Goal: Information Seeking & Learning: Learn about a topic

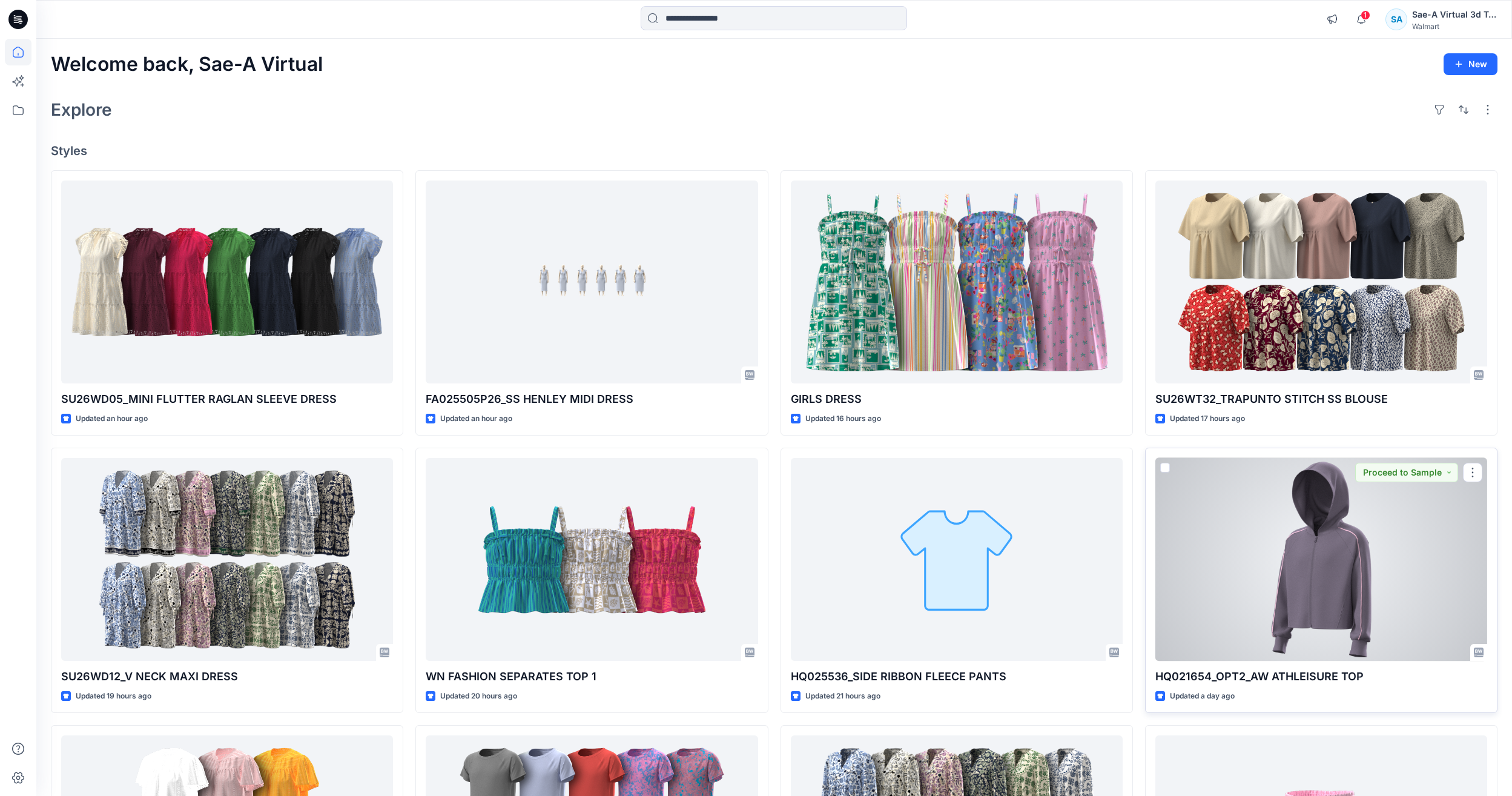
click at [1443, 547] on div at bounding box center [1321, 560] width 332 height 203
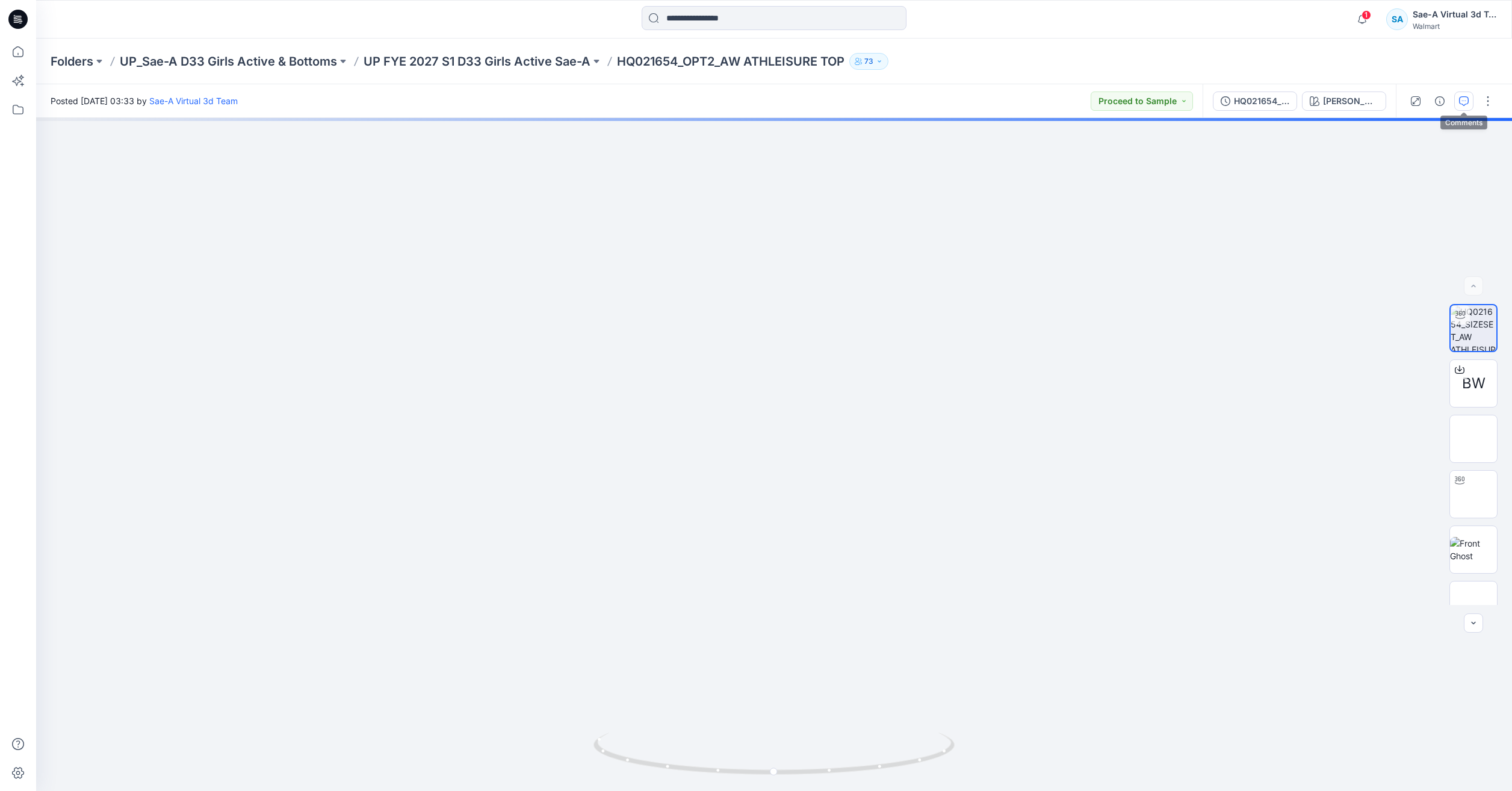
click at [1462, 104] on icon "button" at bounding box center [1464, 101] width 10 height 10
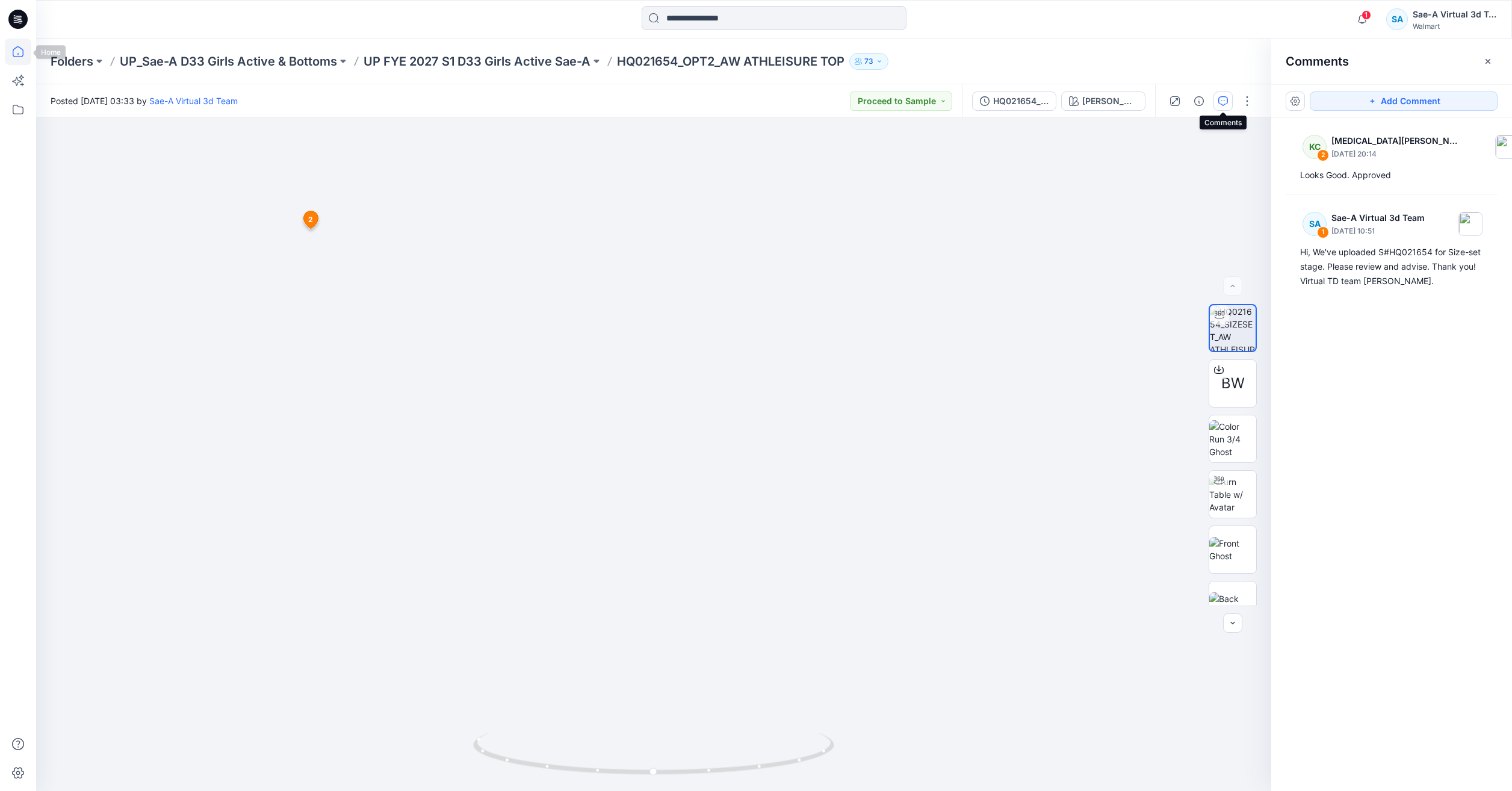
click at [20, 53] on icon at bounding box center [18, 51] width 26 height 26
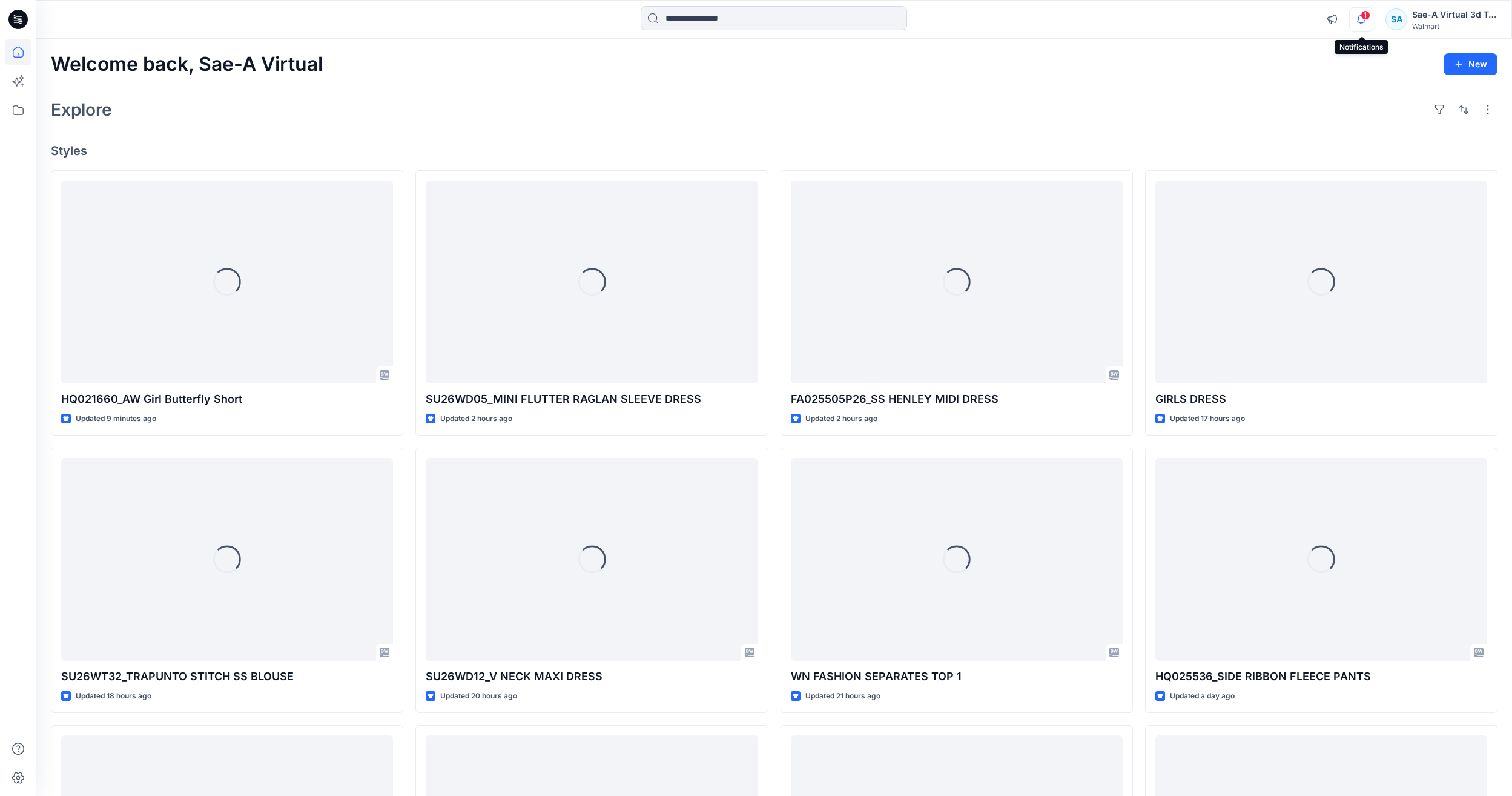
click at [1363, 21] on icon "button" at bounding box center [1361, 19] width 23 height 24
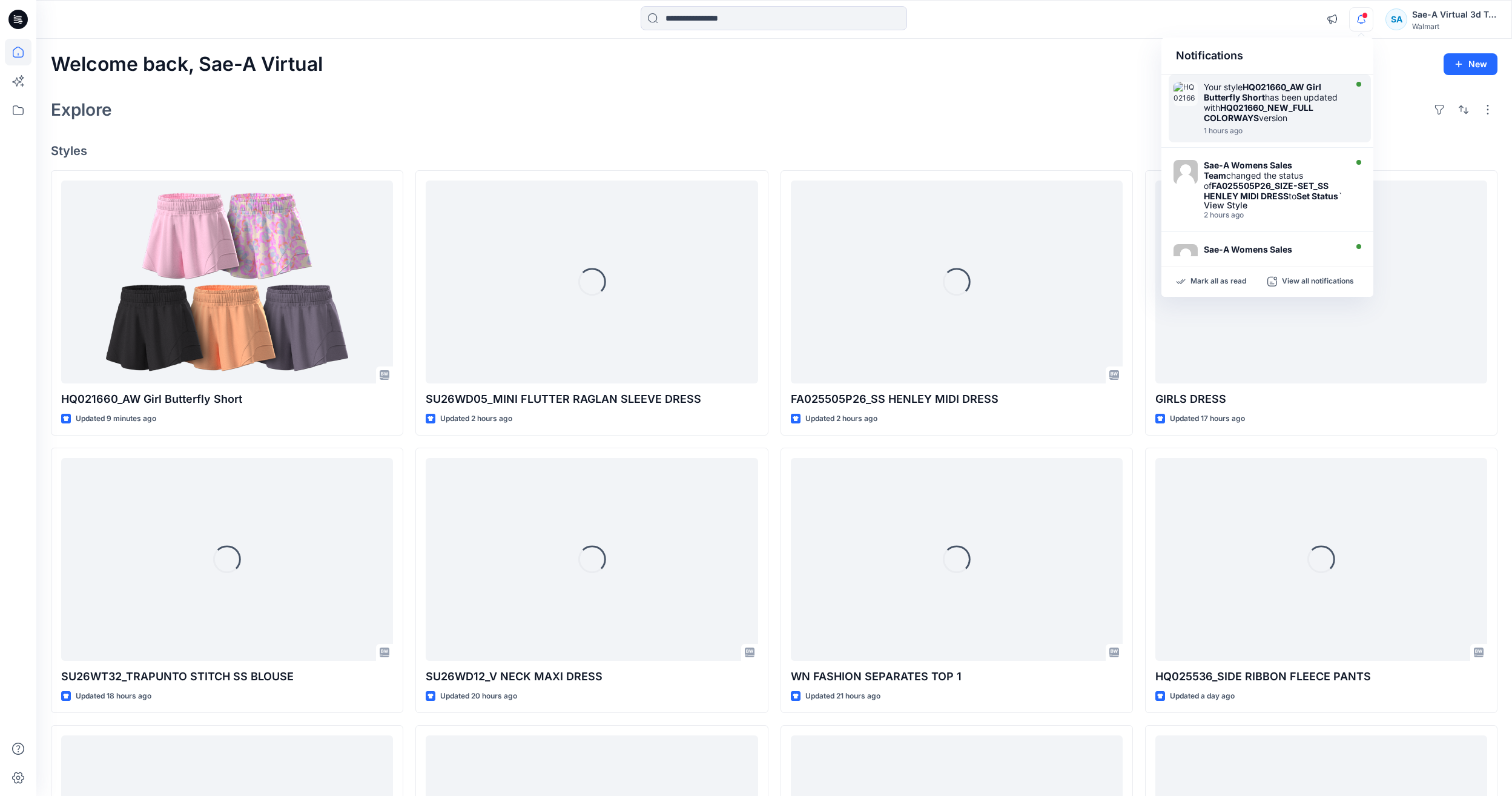
click at [1285, 98] on div "Your style HQ021660_AW Girl Butterfly Short has been updated with HQ021660_NEW_…" at bounding box center [1273, 102] width 139 height 41
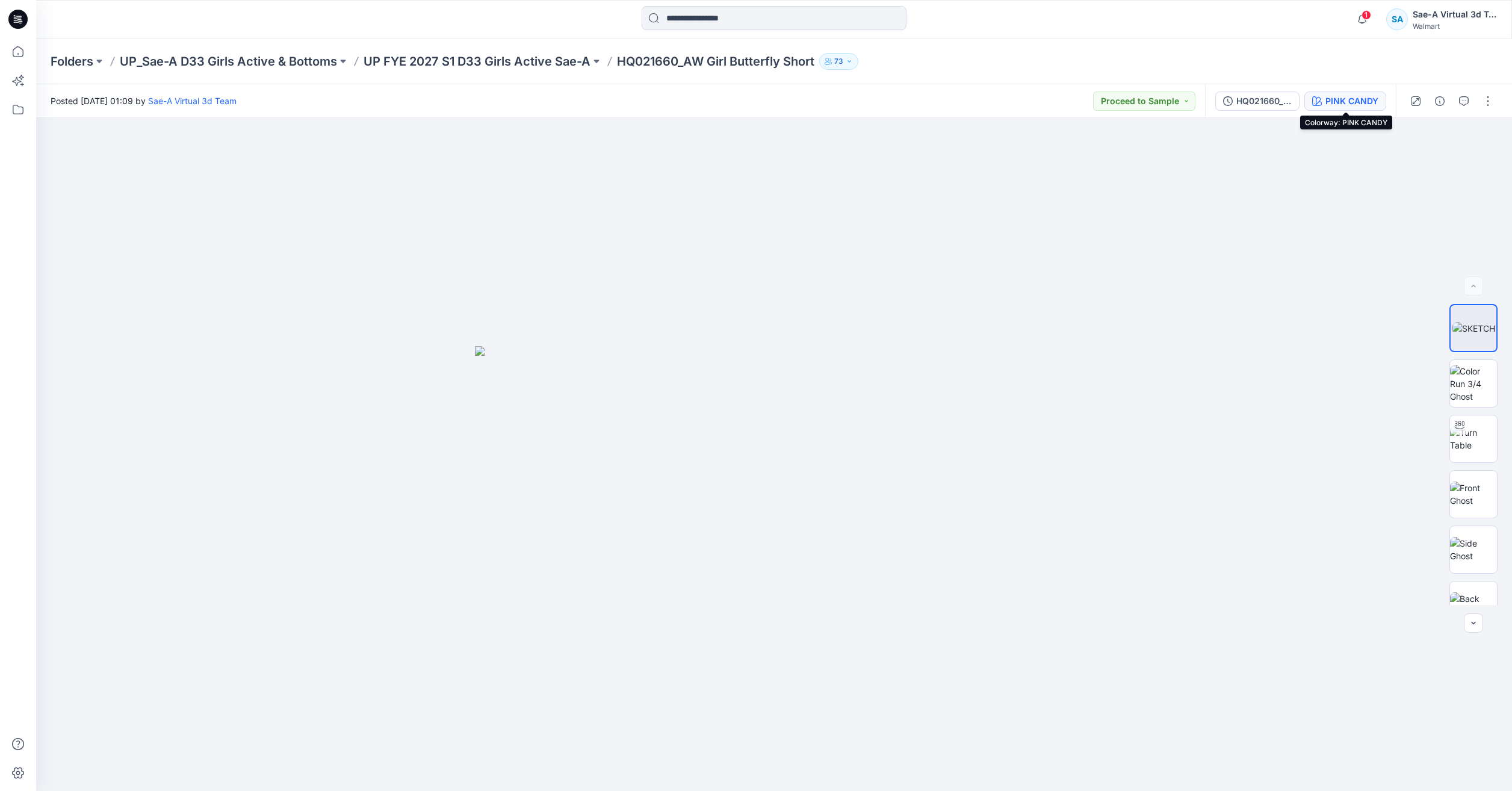
click at [1306, 105] on button "PINK CANDY" at bounding box center [1346, 101] width 82 height 19
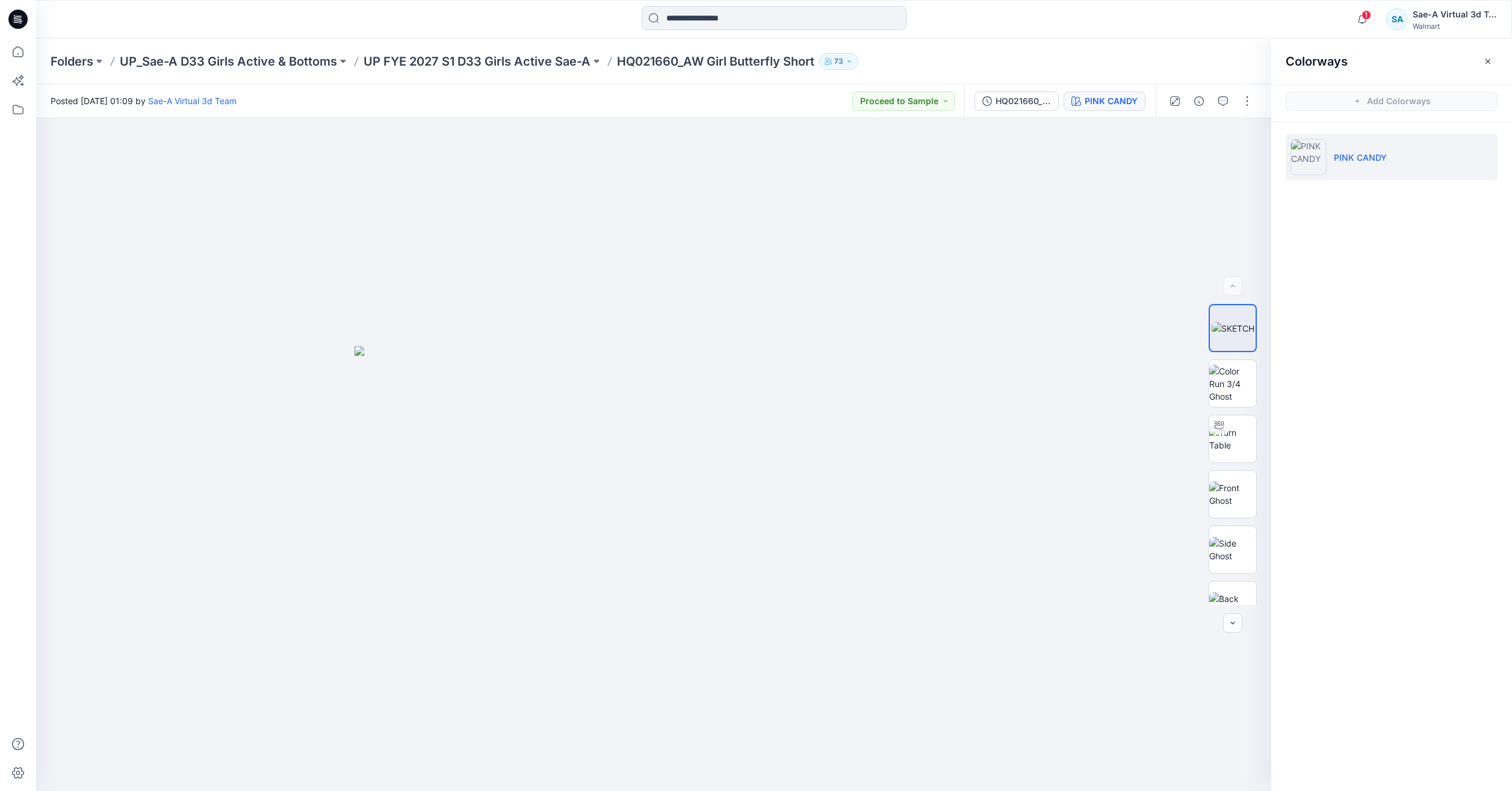
click at [1019, 87] on div "HQ021660_NEW_FULL COLORWAYS PINK CANDY" at bounding box center [1059, 101] width 191 height 34
click at [1019, 94] on div "HQ021660_NEW_FULL COLORWAYS" at bounding box center [1024, 101] width 55 height 13
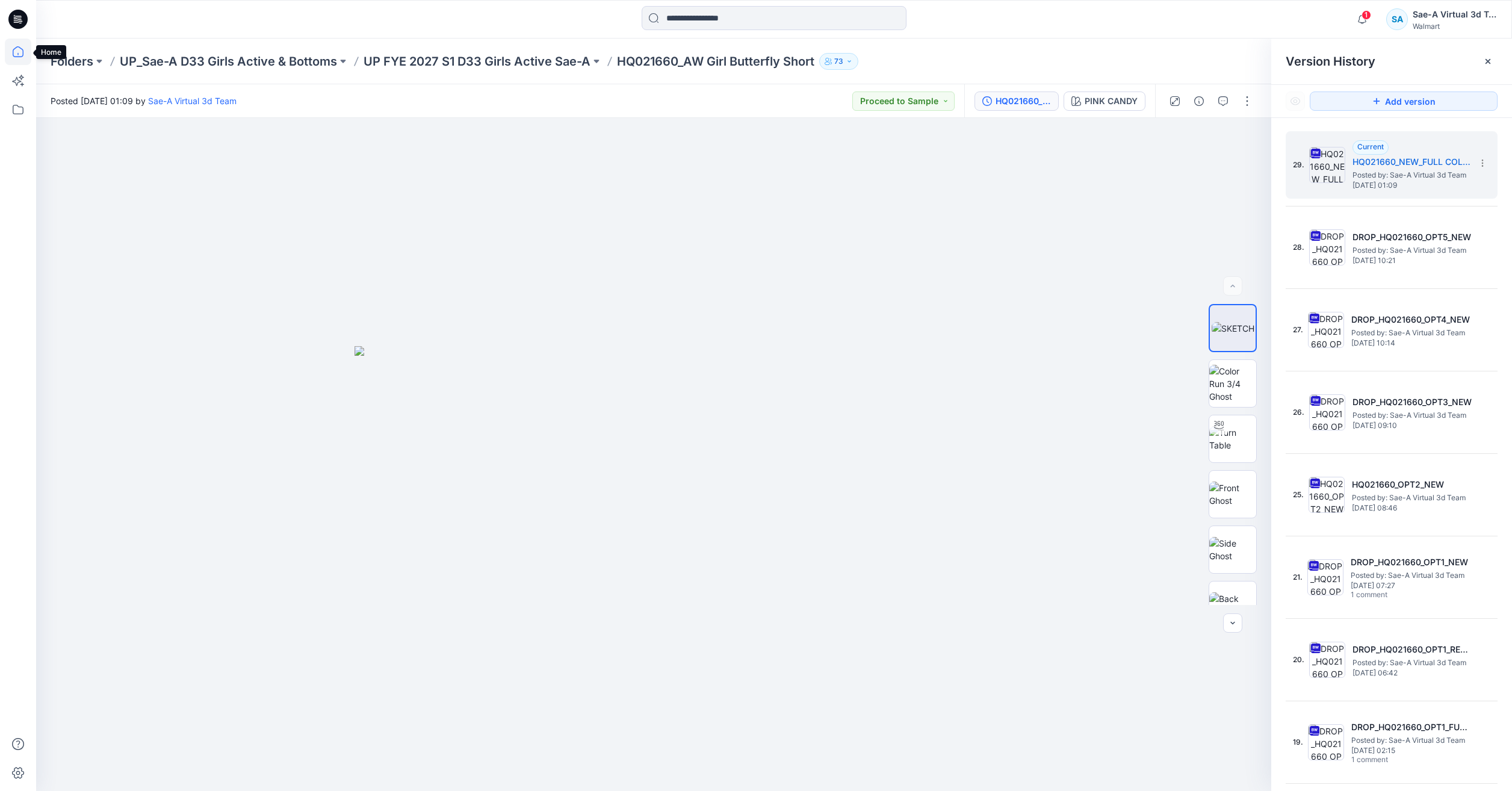
click at [17, 51] on icon at bounding box center [18, 51] width 26 height 26
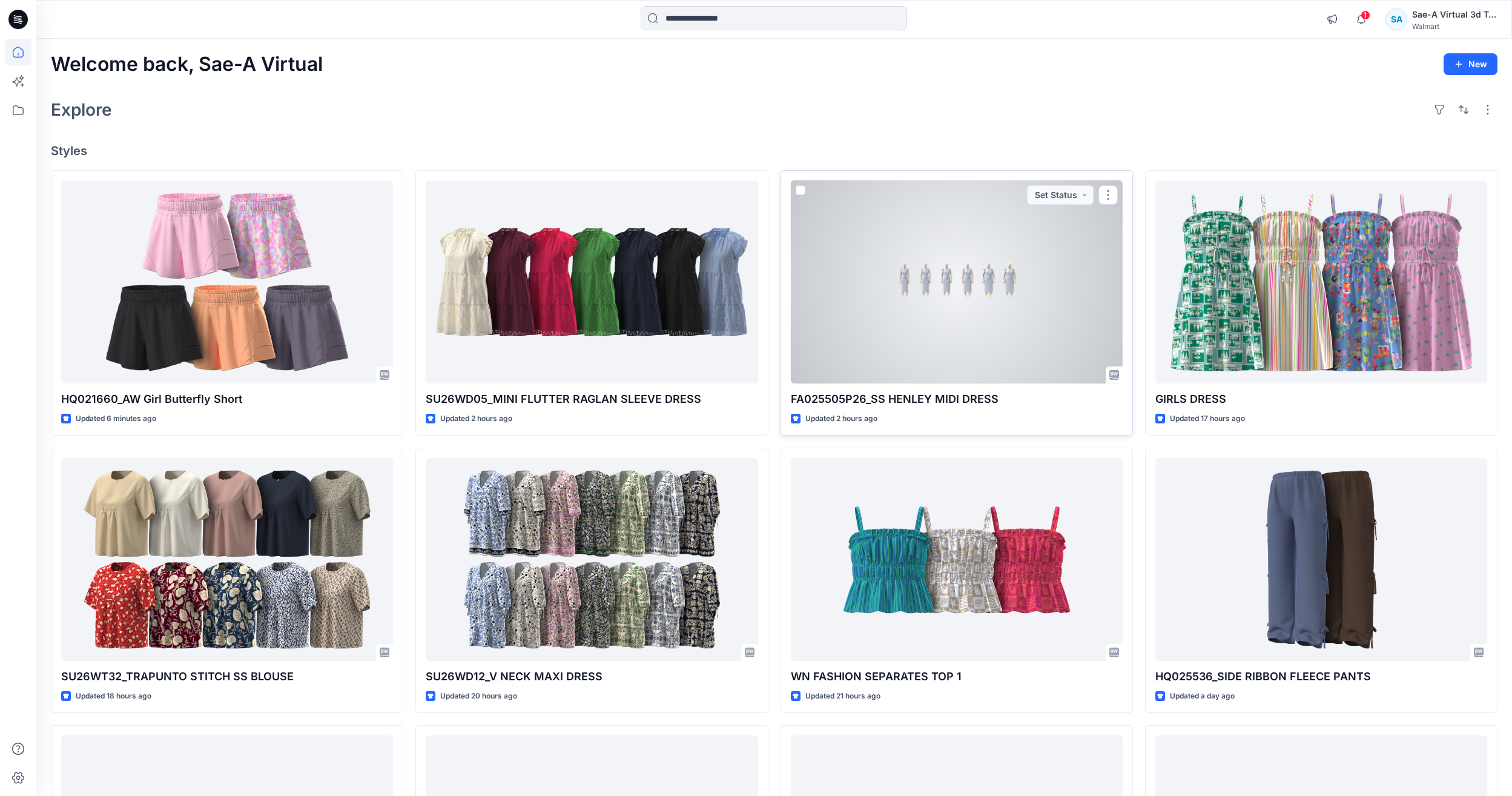
click at [999, 270] on div at bounding box center [956, 282] width 332 height 203
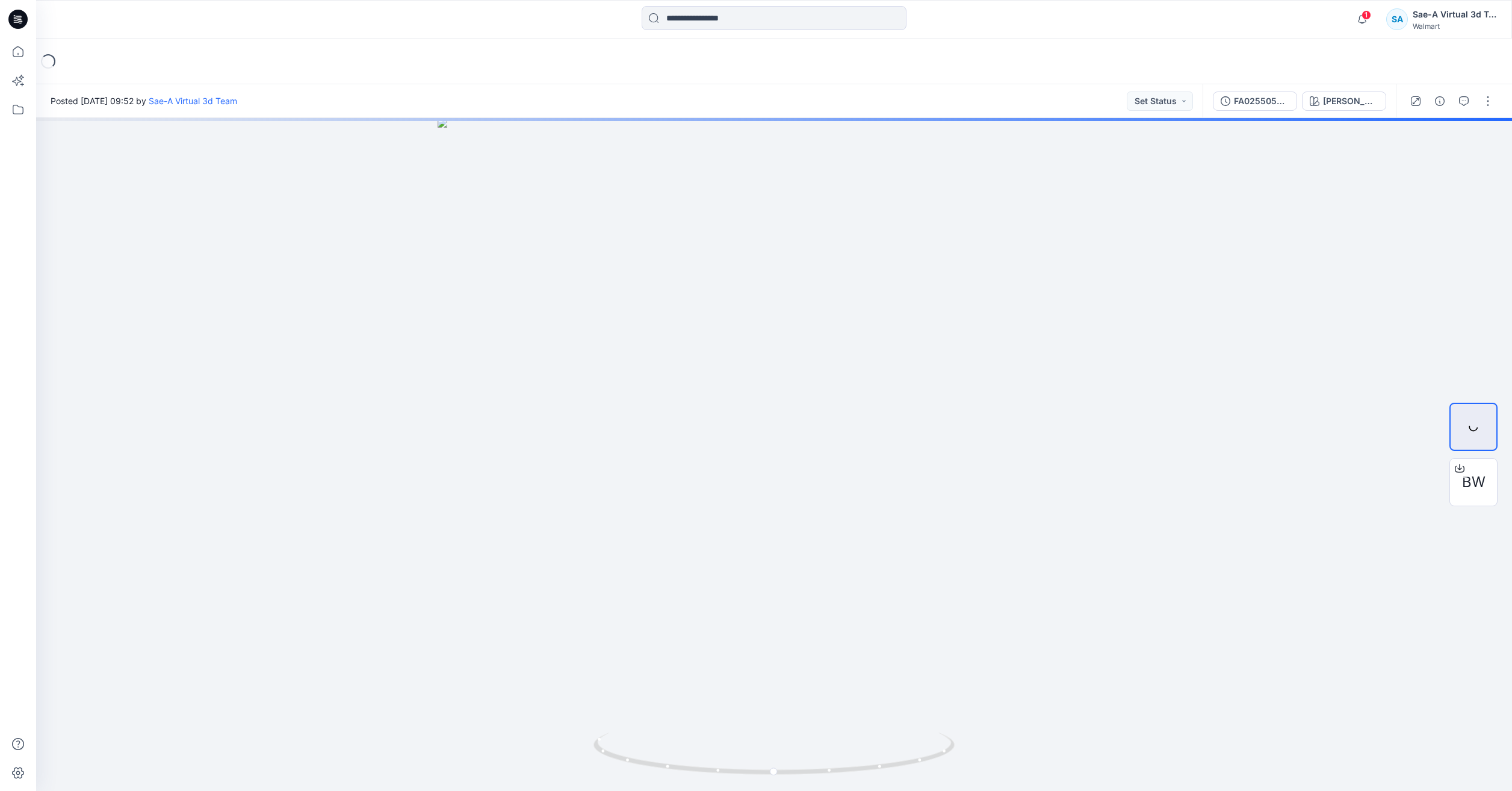
click at [1454, 99] on div at bounding box center [1451, 101] width 112 height 34
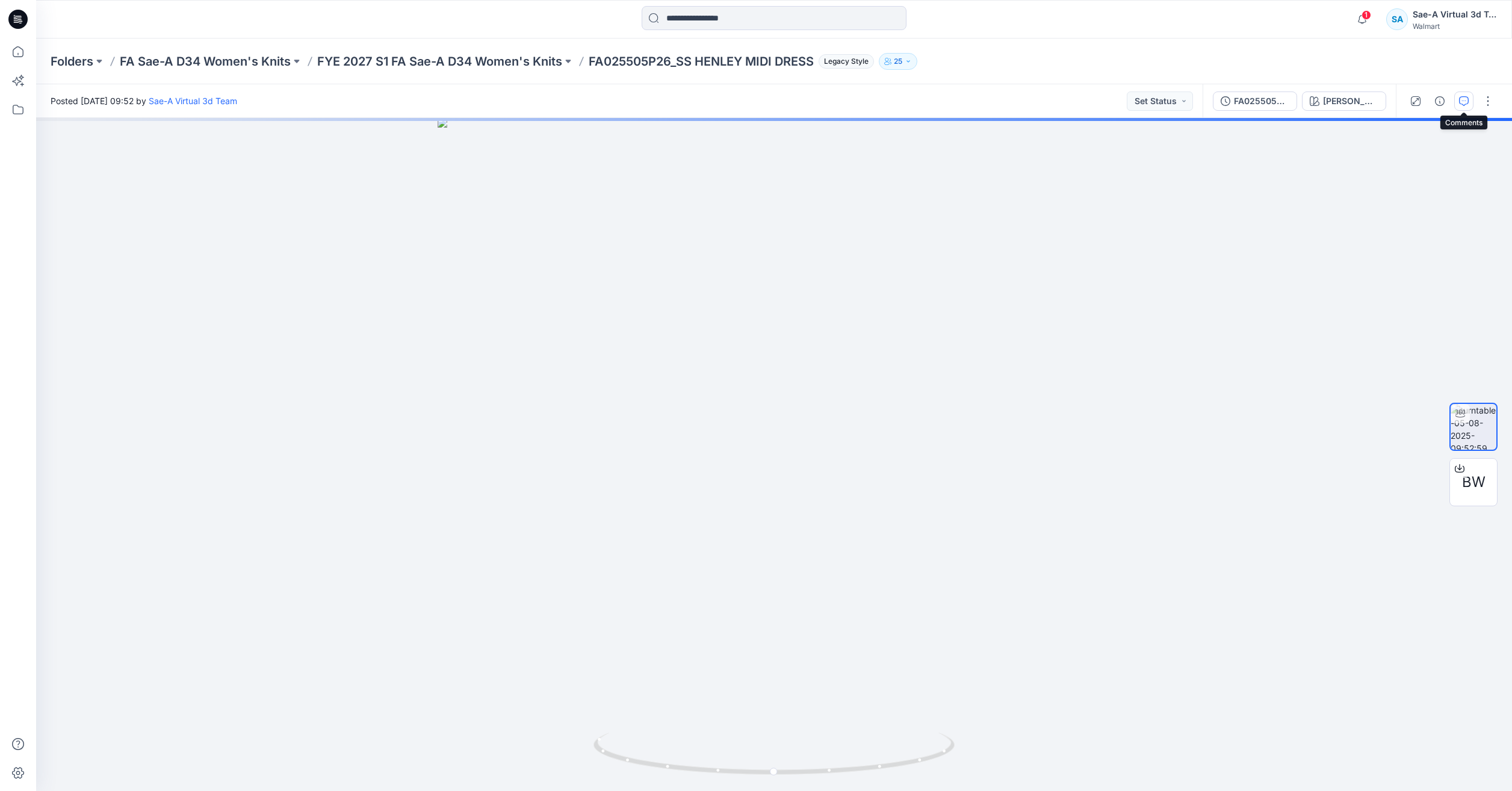
click at [1459, 98] on button "button" at bounding box center [1464, 101] width 19 height 19
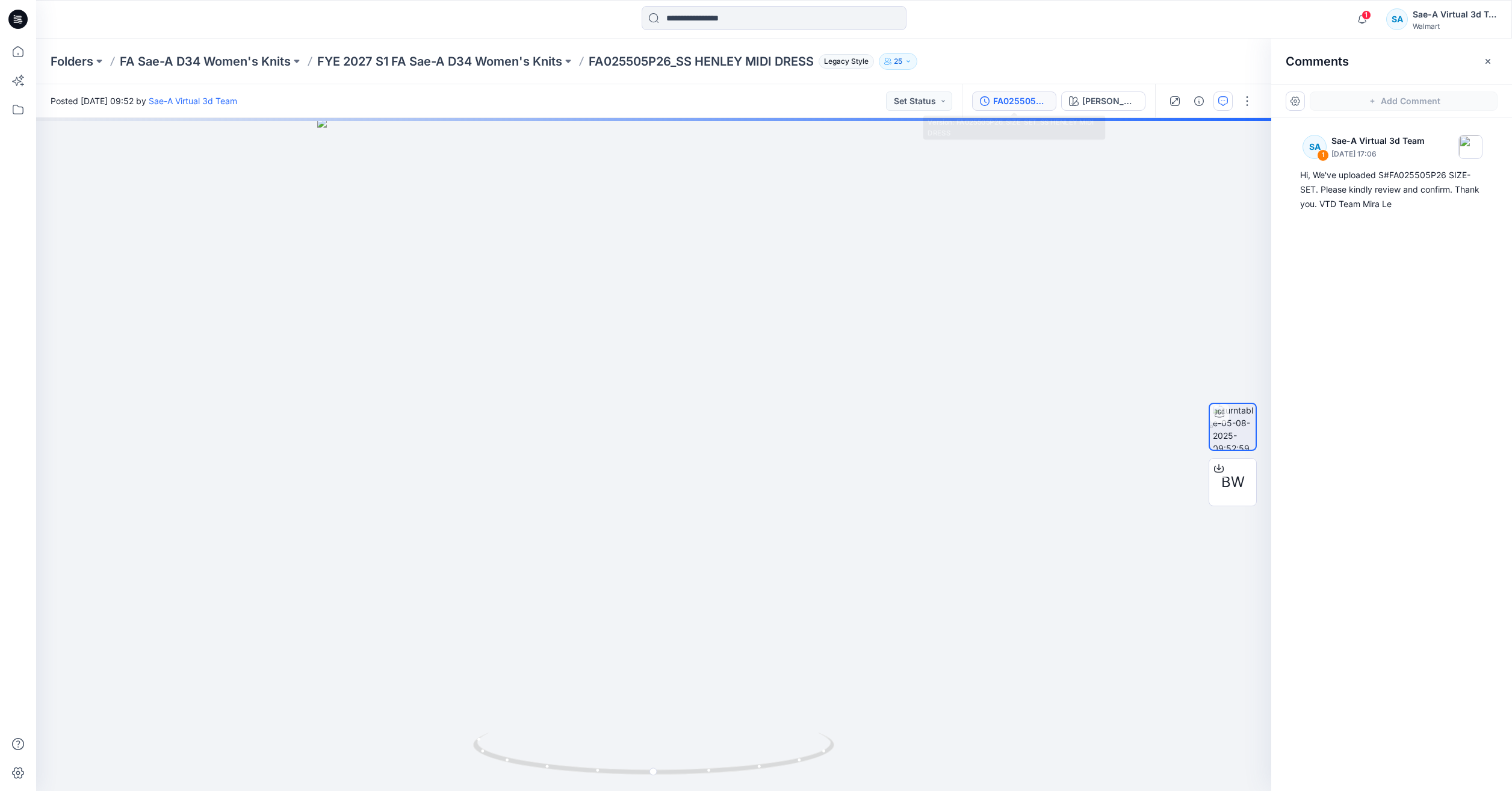
click at [983, 98] on icon "button" at bounding box center [985, 101] width 10 height 10
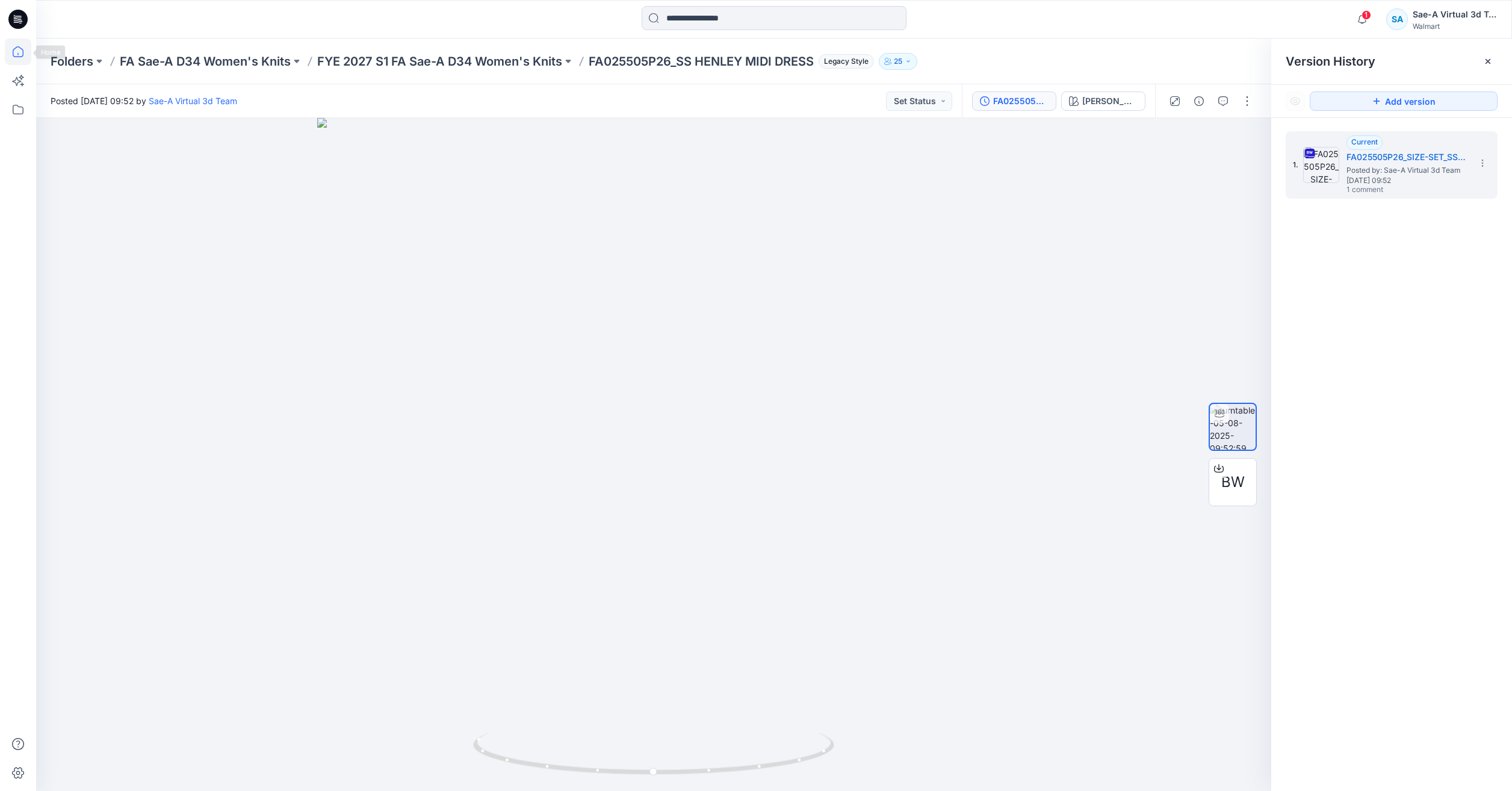
click at [16, 51] on icon at bounding box center [18, 51] width 26 height 26
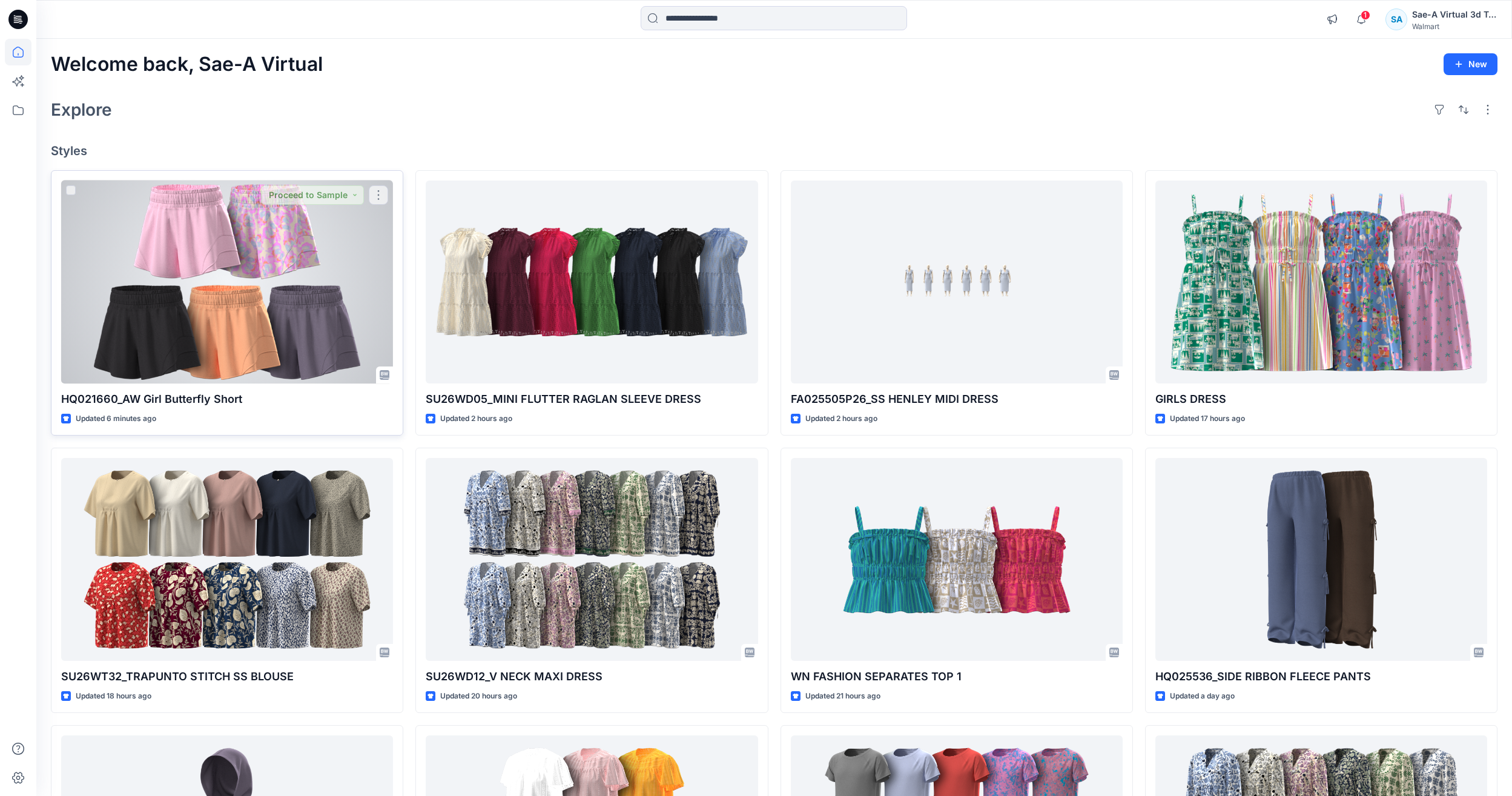
click at [305, 343] on div at bounding box center [227, 282] width 332 height 203
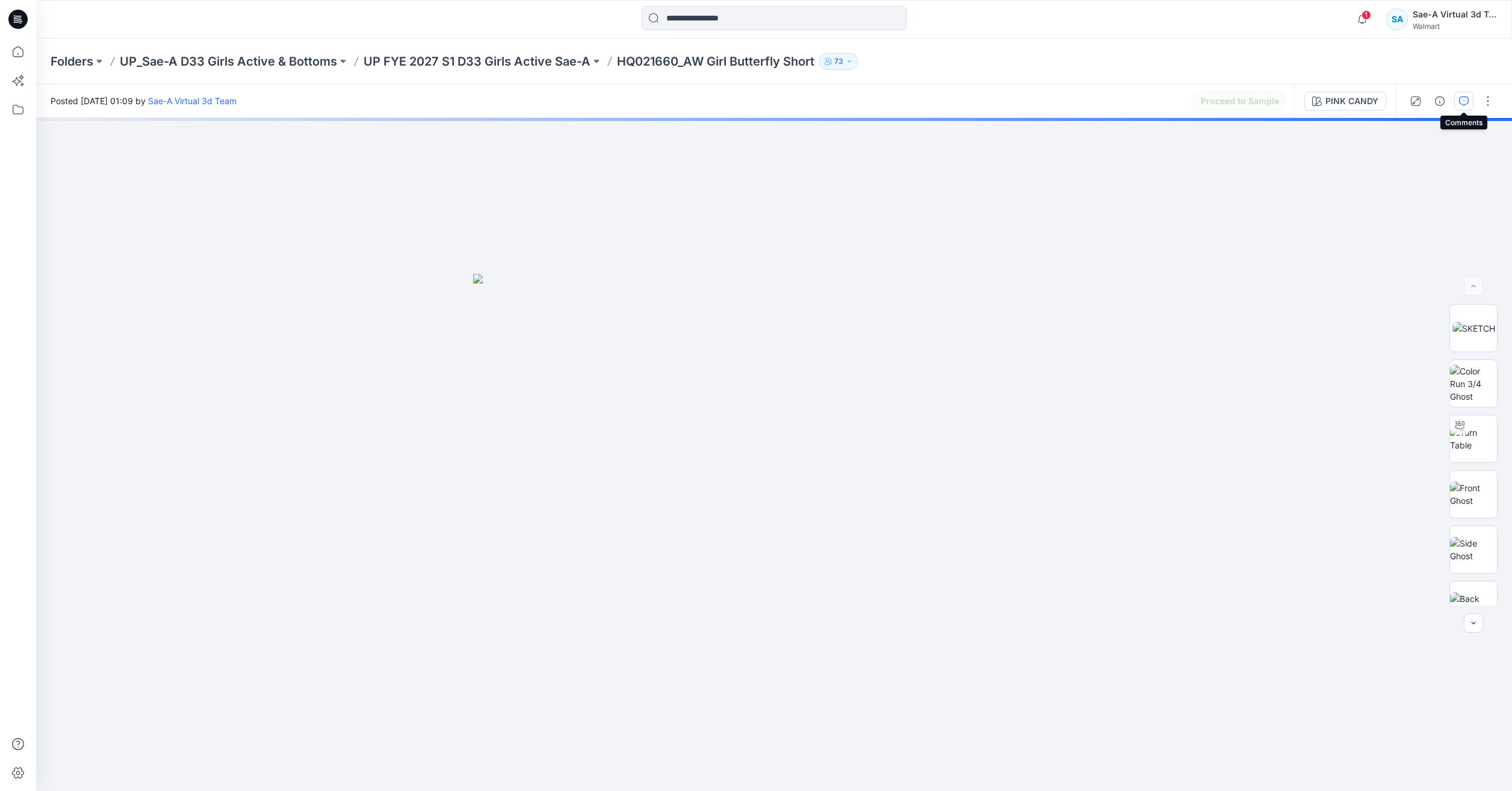
click at [1472, 110] on button "button" at bounding box center [1464, 101] width 19 height 19
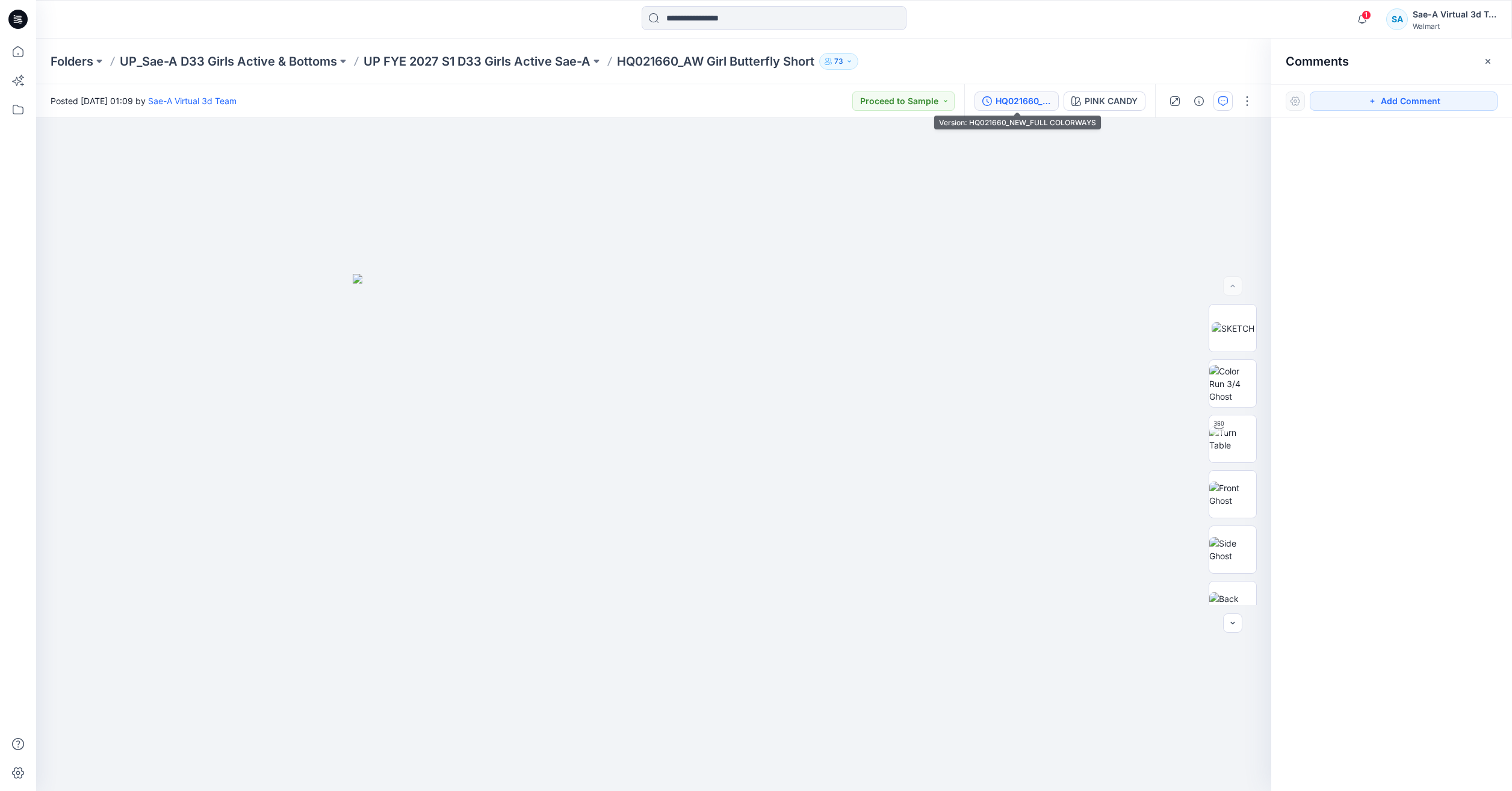
click at [1004, 100] on div "HQ021660_NEW_FULL COLORWAYS" at bounding box center [1024, 101] width 55 height 13
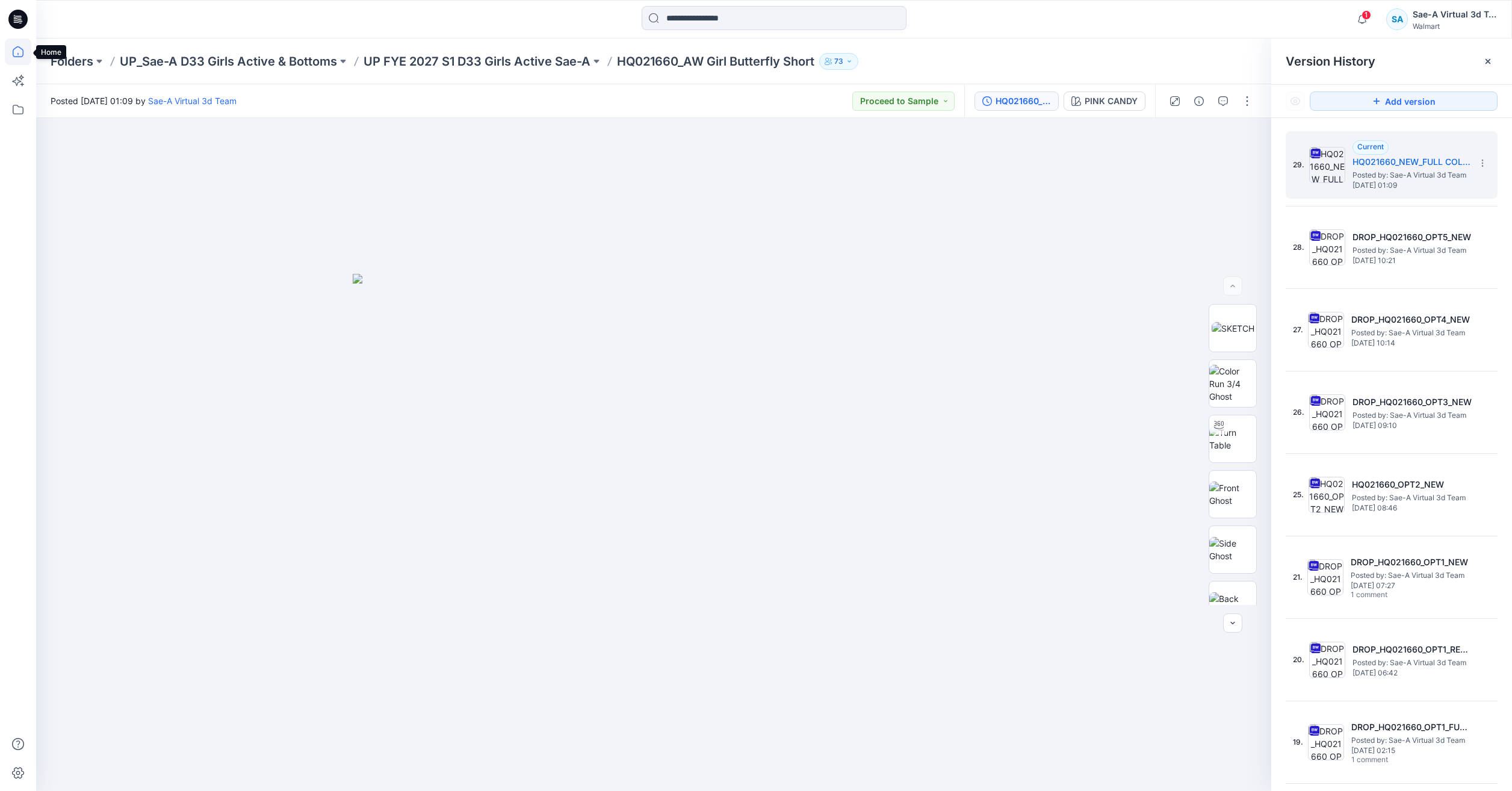
click at [17, 51] on icon at bounding box center [18, 51] width 26 height 26
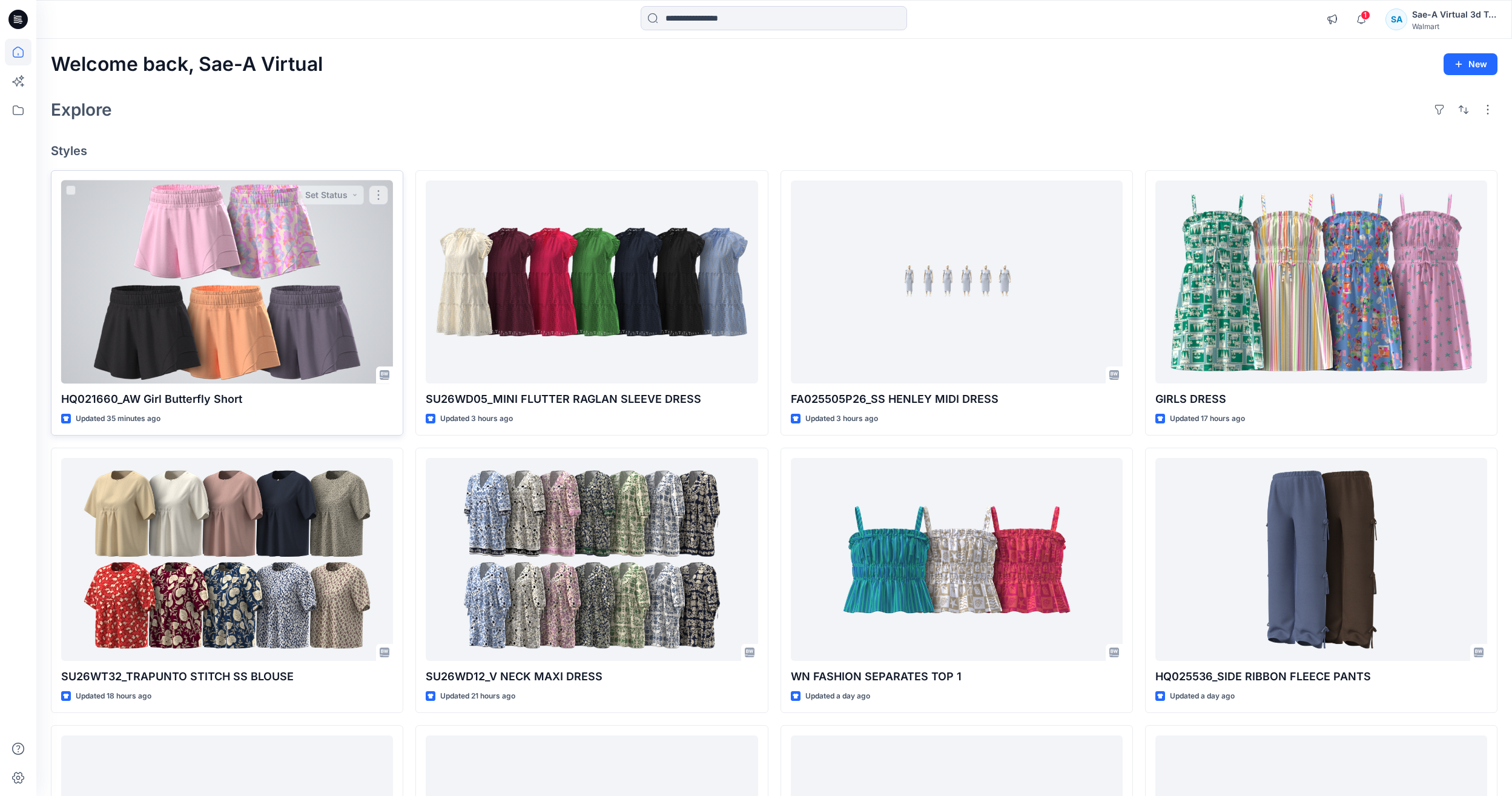
click at [190, 285] on div at bounding box center [227, 282] width 332 height 203
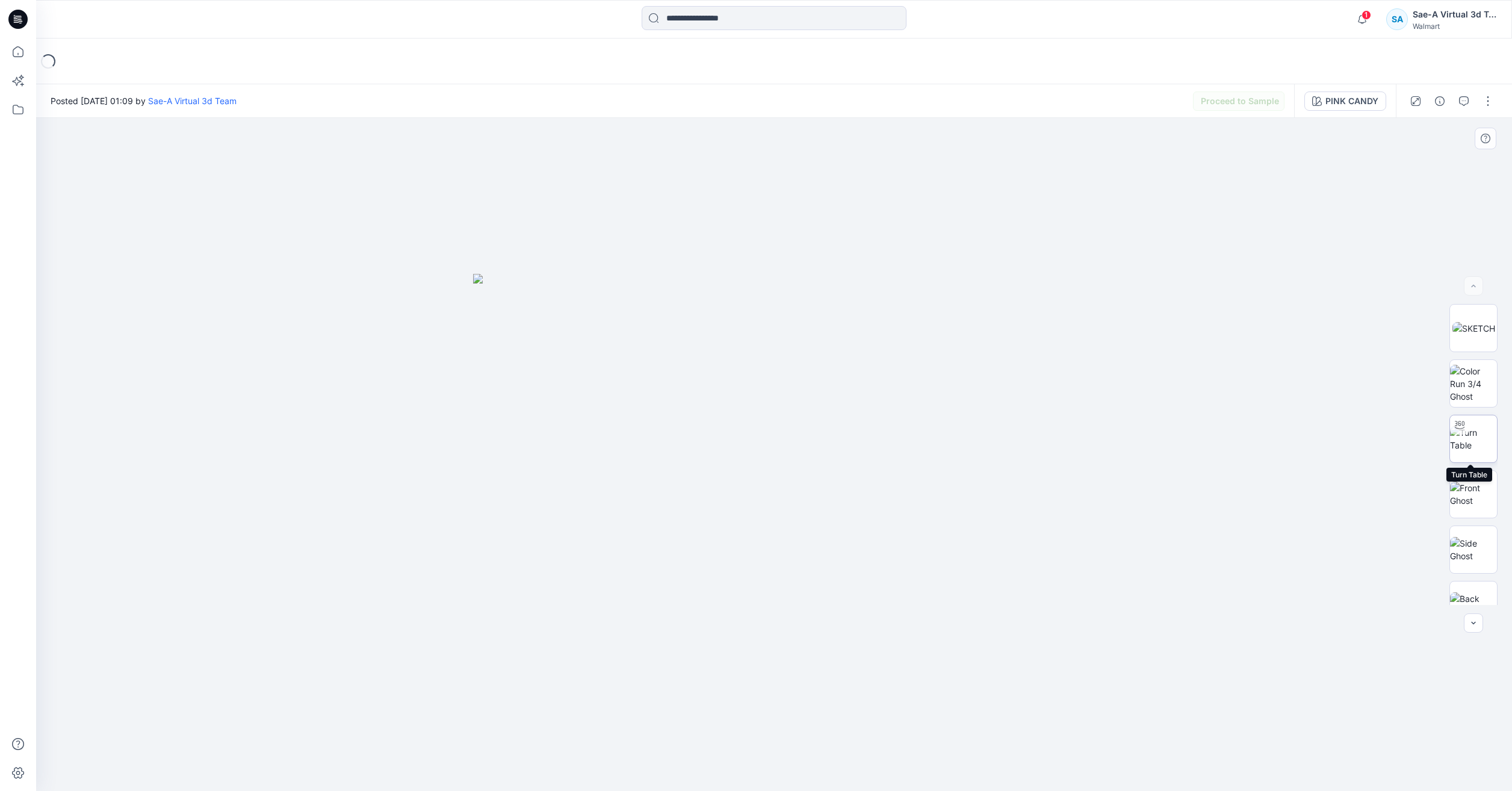
click at [1483, 429] on img at bounding box center [1473, 439] width 47 height 25
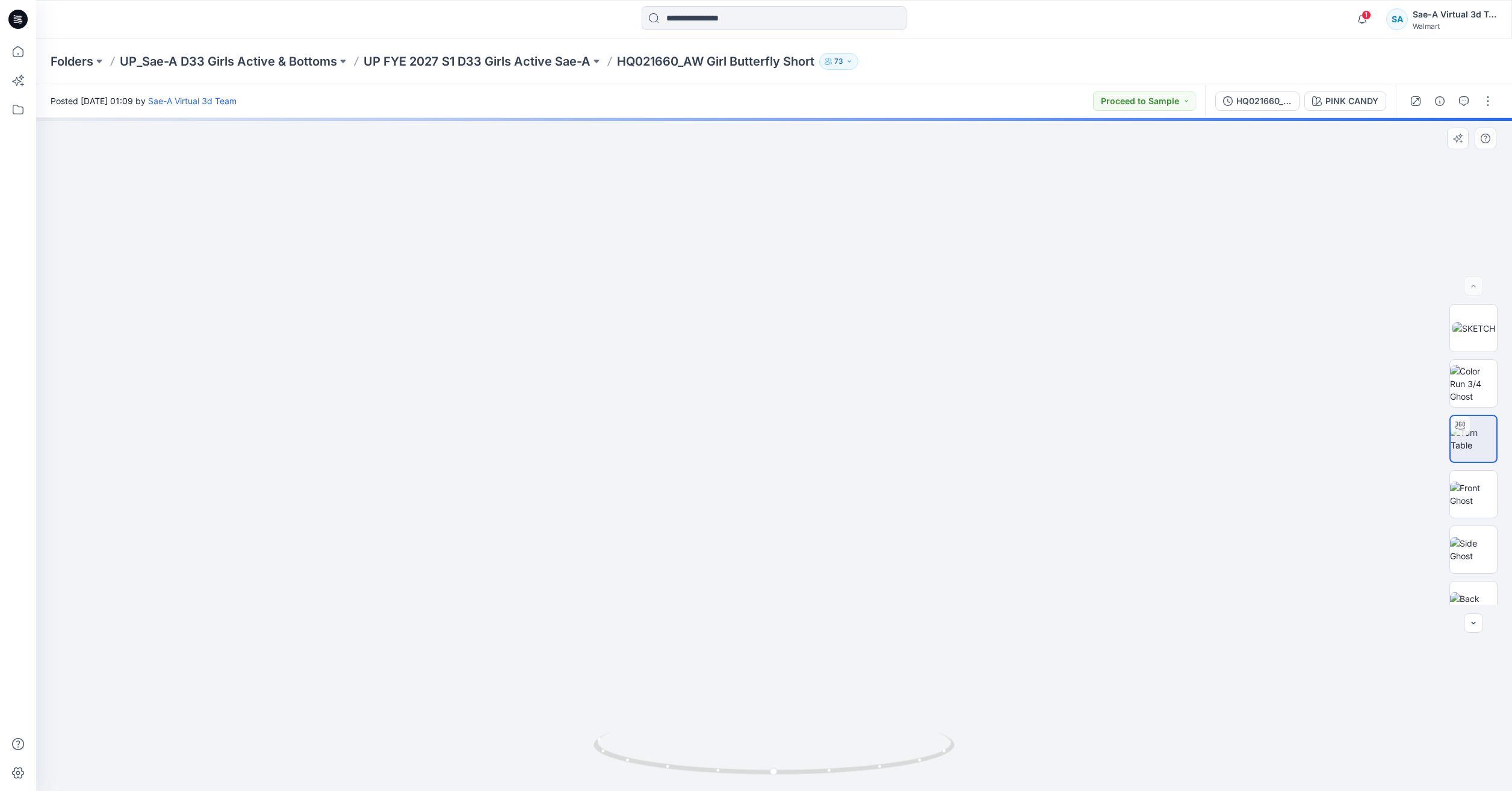
drag, startPoint x: 824, startPoint y: 573, endPoint x: 729, endPoint y: 364, distance: 229.6
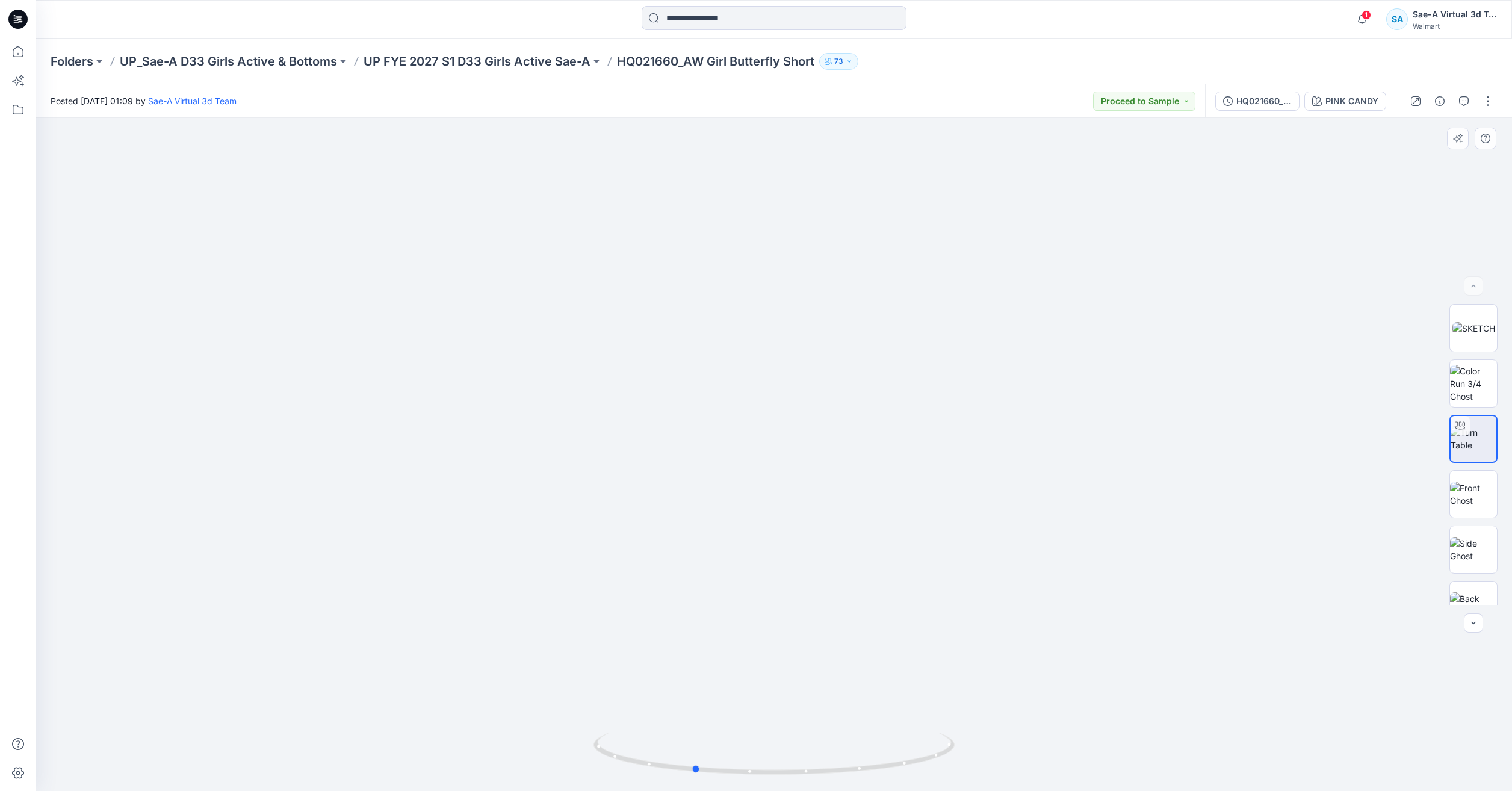
drag, startPoint x: 702, startPoint y: 771, endPoint x: 271, endPoint y: 743, distance: 431.9
click at [271, 743] on div at bounding box center [774, 455] width 1476 height 673
drag, startPoint x: 661, startPoint y: 756, endPoint x: 464, endPoint y: 607, distance: 247.0
click at [464, 714] on div at bounding box center [774, 455] width 1476 height 673
click at [7, 60] on icon at bounding box center [18, 51] width 26 height 26
